Goal: Information Seeking & Learning: Learn about a topic

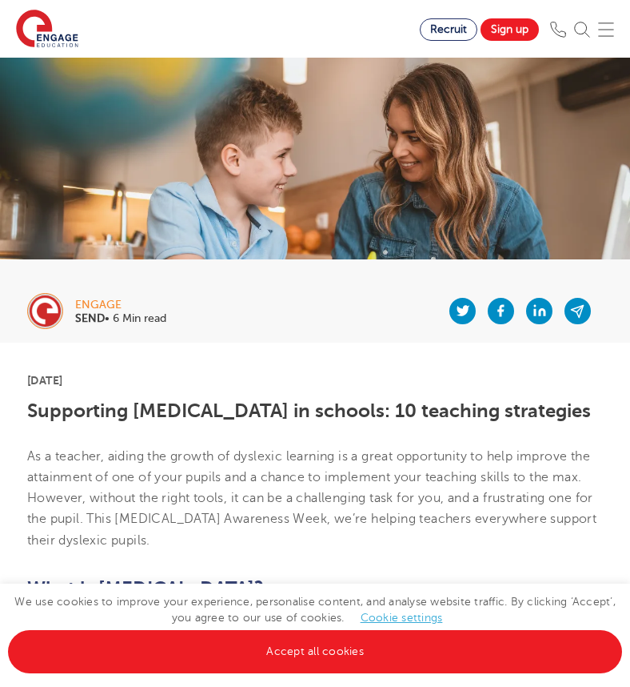
click at [28, 411] on h1 "Supporting [MEDICAL_DATA] in schools: 10 teaching strategies" at bounding box center [315, 410] width 576 height 21
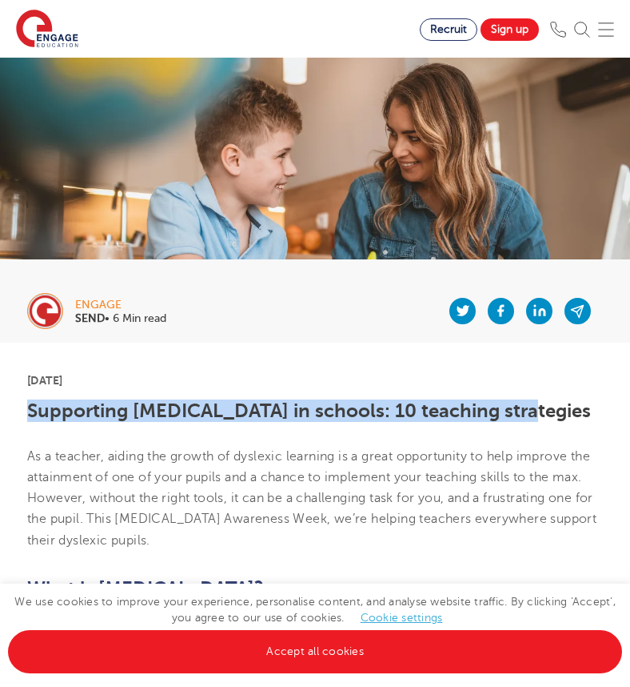
drag, startPoint x: 28, startPoint y: 411, endPoint x: 488, endPoint y: 403, distance: 460.1
click at [488, 403] on h1 "Supporting [MEDICAL_DATA] in schools: 10 teaching strategies" at bounding box center [315, 410] width 576 height 21
click at [177, 412] on h1 "Supporting [MEDICAL_DATA] in schools: 10 teaching strategies" at bounding box center [315, 410] width 576 height 21
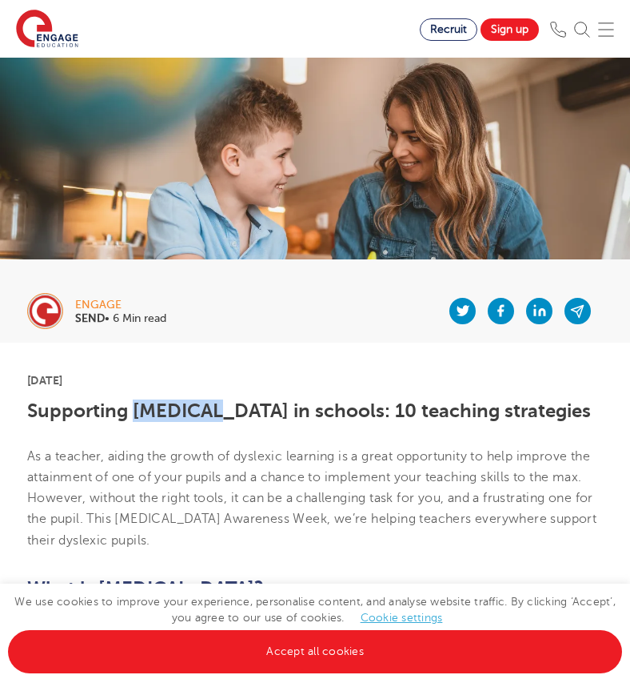
click at [177, 412] on h1 "Supporting [MEDICAL_DATA] in schools: 10 teaching strategies" at bounding box center [315, 410] width 576 height 21
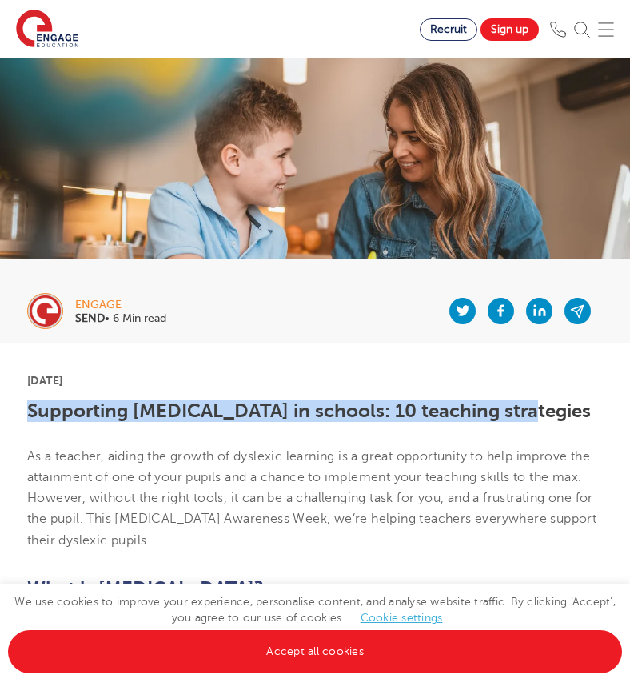
drag, startPoint x: 22, startPoint y: 409, endPoint x: 514, endPoint y: 411, distance: 491.3
copy h1 "Supporting [MEDICAL_DATA] in schools: 10 teaching strategies"
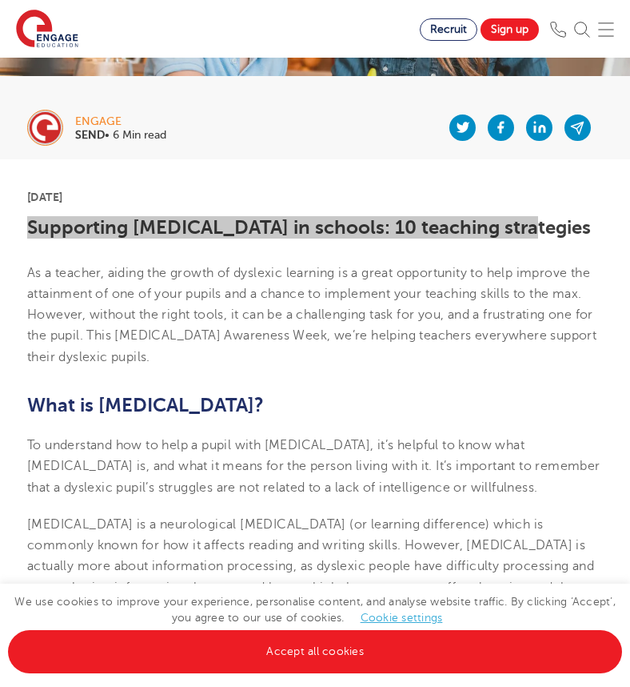
scroll to position [192, 0]
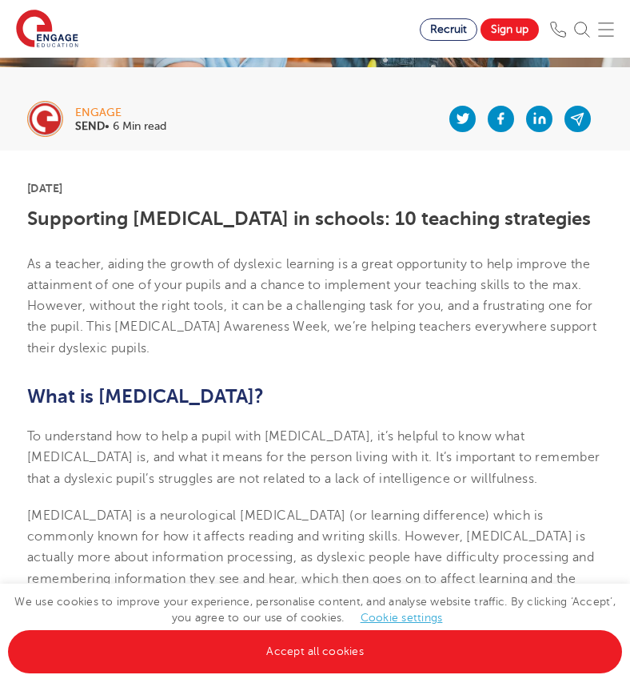
click at [330, 343] on p "As a teacher, aiding the growth of dyslexic learning is a great opportunity to …" at bounding box center [315, 306] width 576 height 105
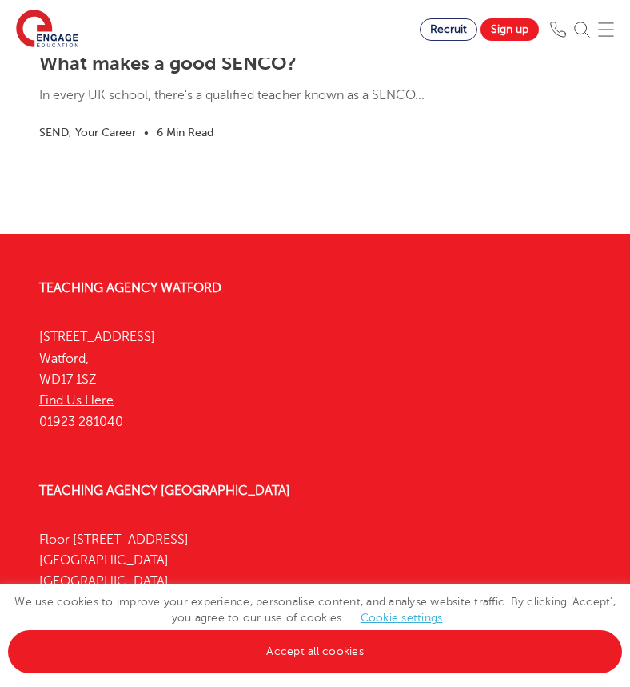
scroll to position [5687, 0]
